Goal: Task Accomplishment & Management: Complete application form

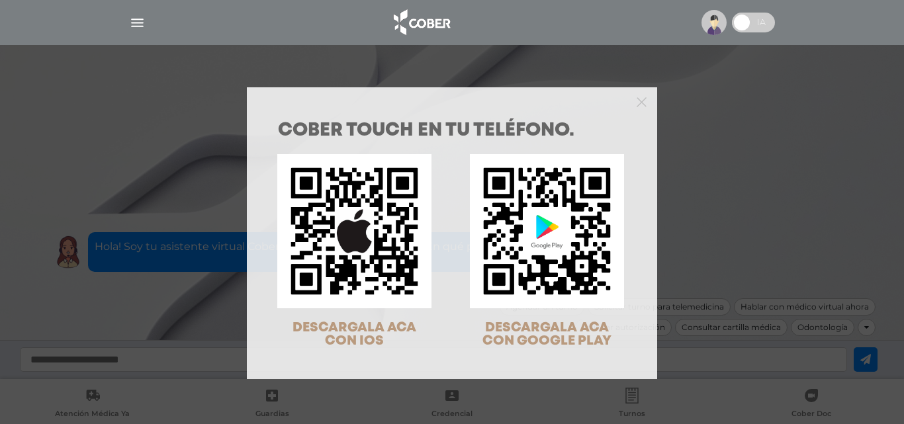
click at [762, 103] on div "COBER TOUCH en tu teléfono. DESCARGALA ACA CON IOS DESCARGALA ACA CON GOOGLE PL…" at bounding box center [452, 212] width 904 height 424
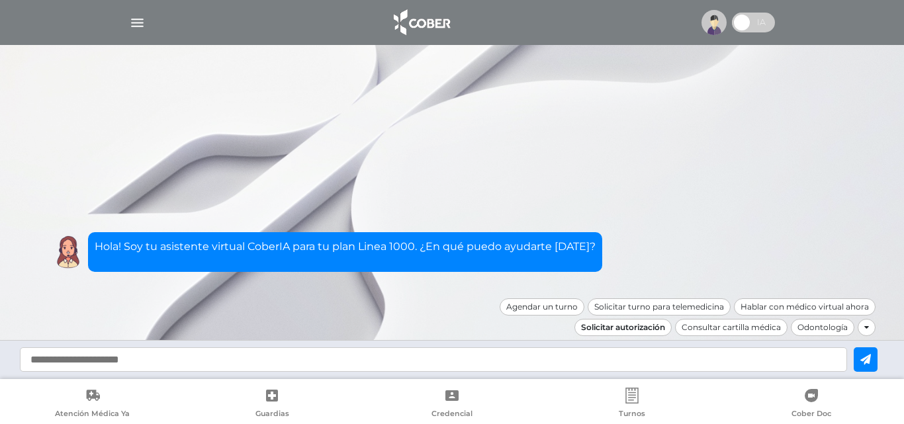
click at [645, 332] on div "Solicitar autorización" at bounding box center [623, 327] width 97 height 17
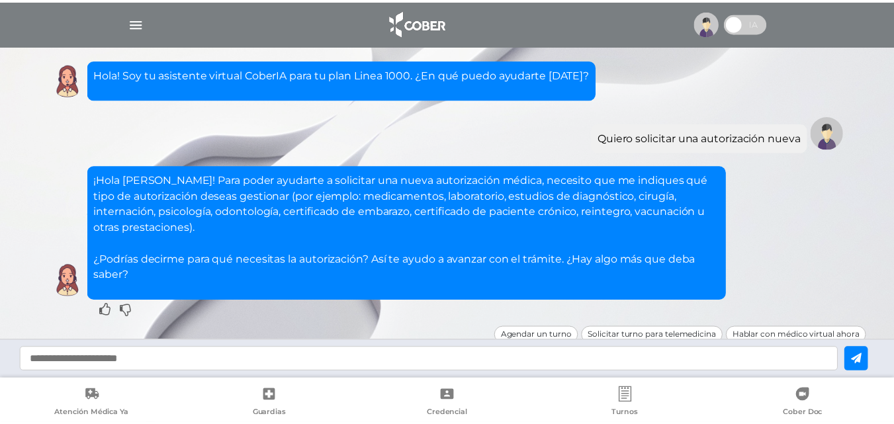
scroll to position [28, 0]
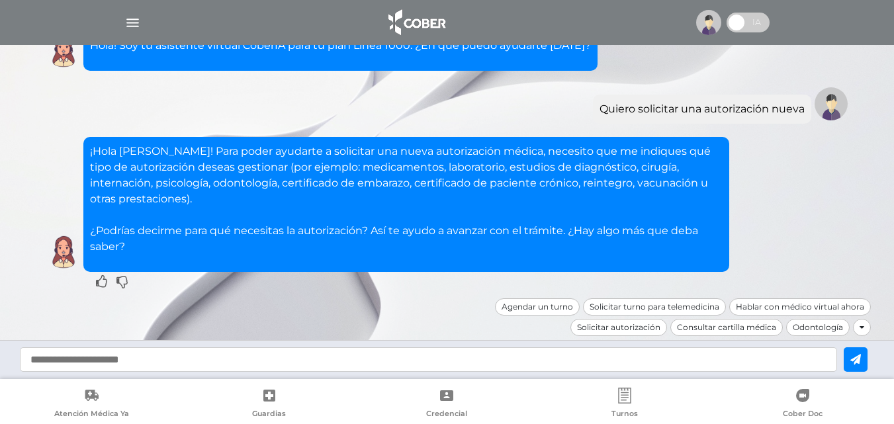
click at [79, 357] on input "text" at bounding box center [428, 359] width 817 height 24
type input "**********"
click at [861, 355] on icon at bounding box center [856, 359] width 11 height 11
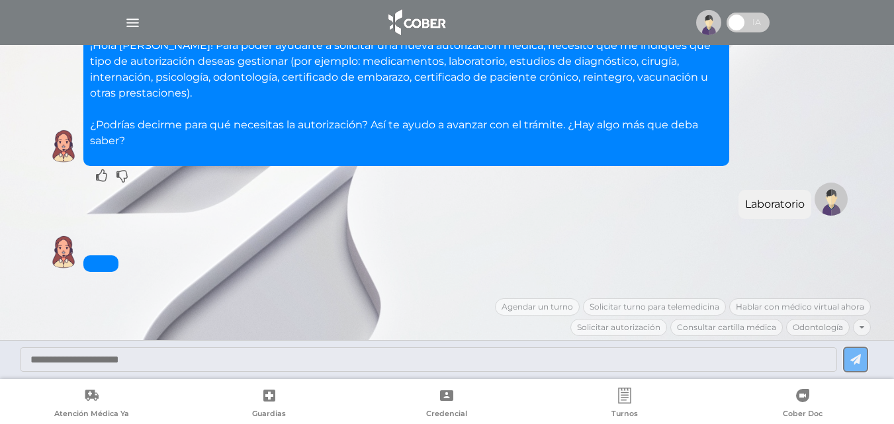
scroll to position [182, 0]
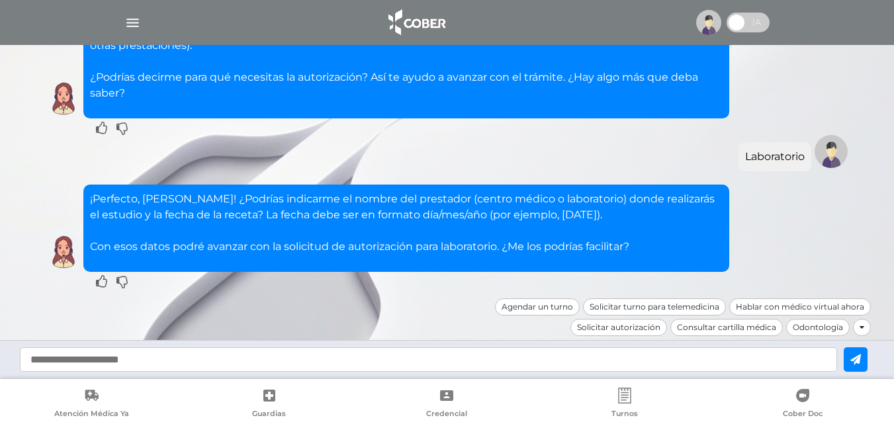
click at [156, 360] on input "text" at bounding box center [428, 359] width 817 height 24
type input "**********"
click at [861, 363] on icon at bounding box center [856, 359] width 11 height 11
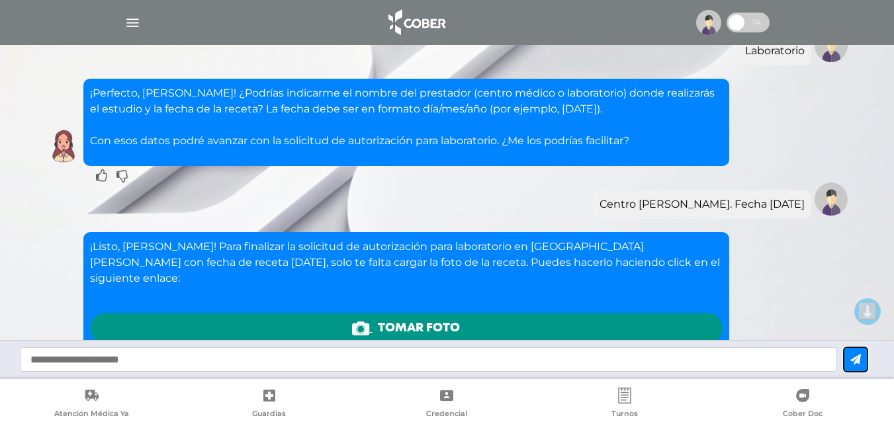
scroll to position [483, 0]
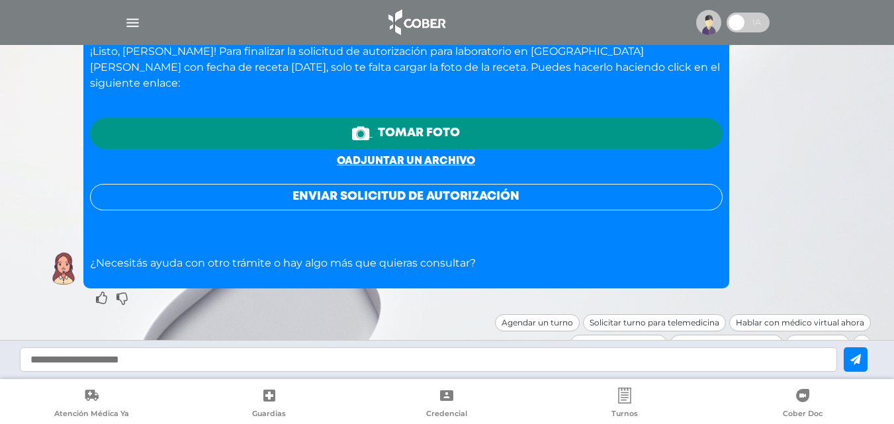
click at [404, 156] on link "o adjuntar un archivo" at bounding box center [406, 161] width 138 height 10
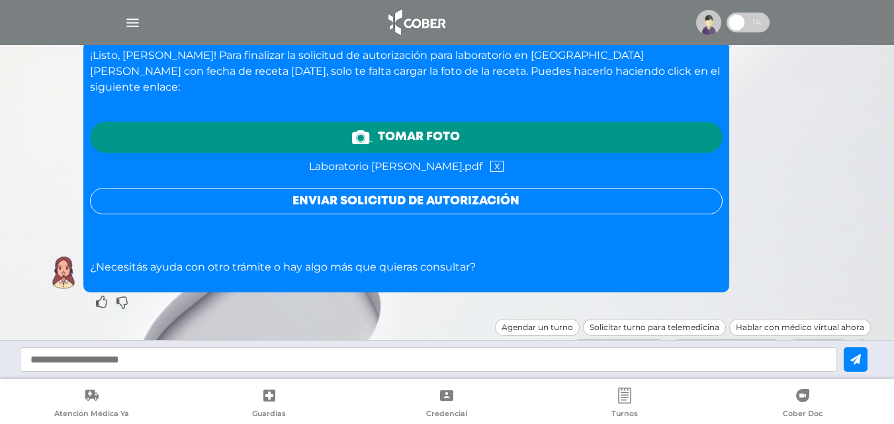
scroll to position [484, 0]
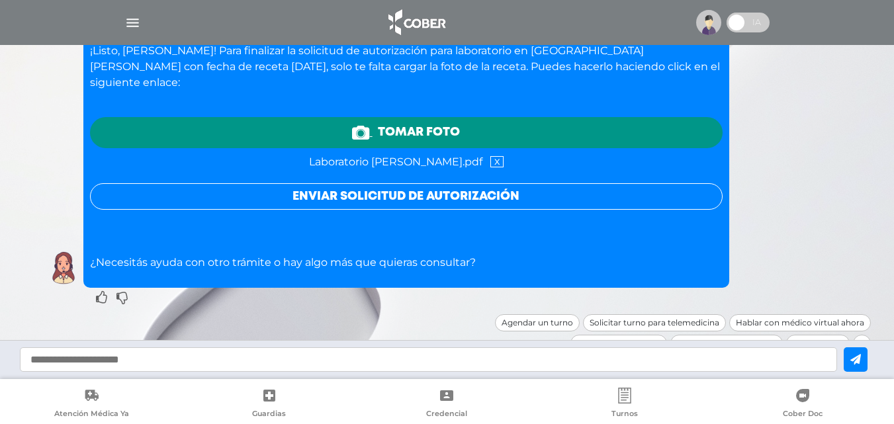
click at [402, 183] on button "Enviar solicitud de autorización" at bounding box center [406, 196] width 633 height 26
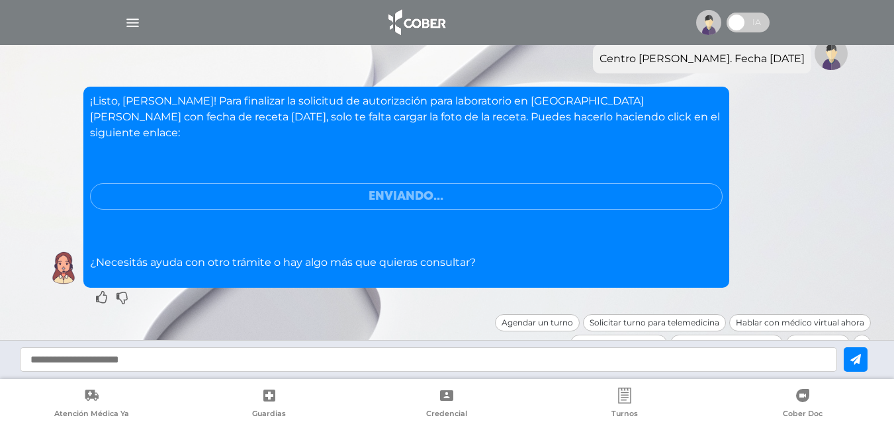
scroll to position [394, 0]
